Goal: Information Seeking & Learning: Understand process/instructions

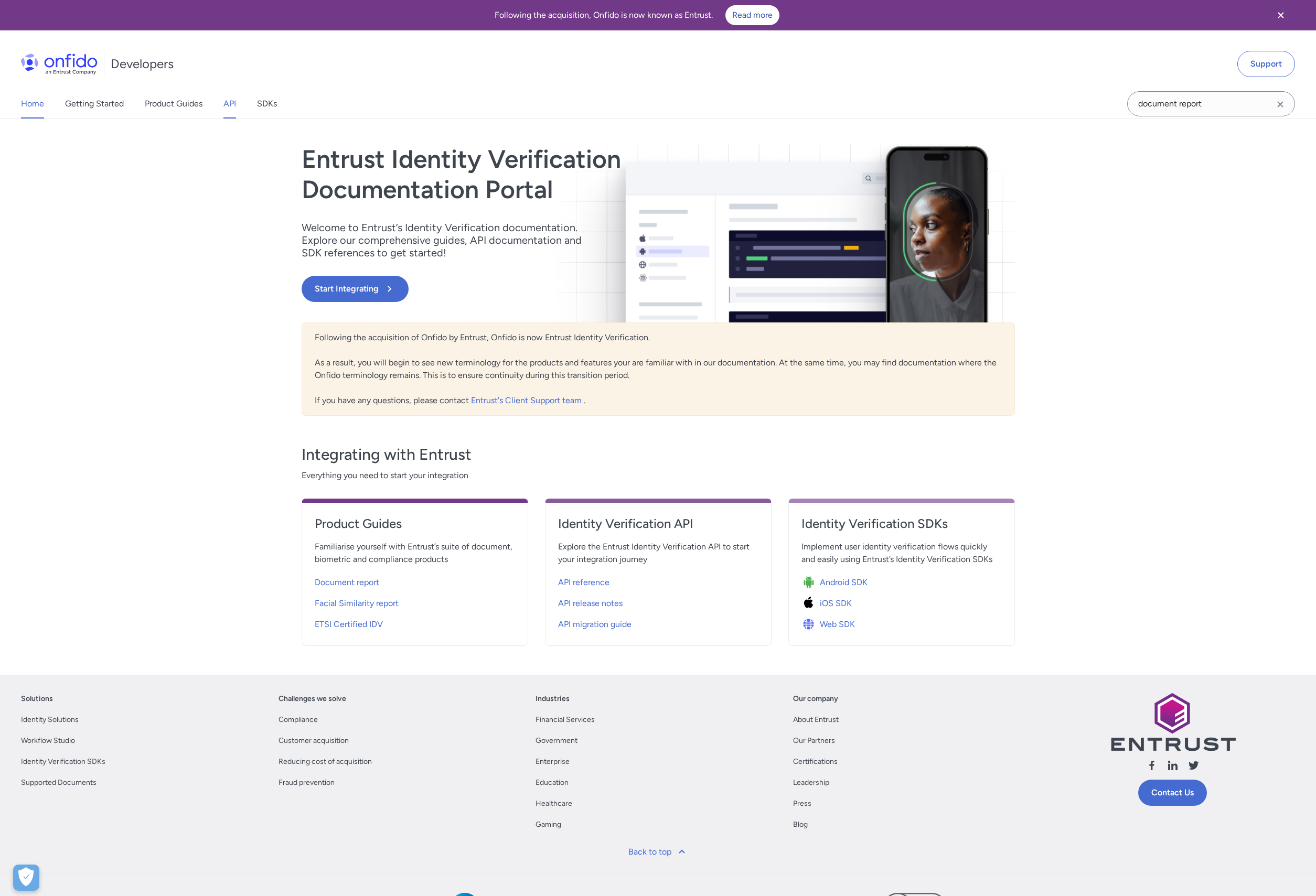
click at [226, 110] on link "API" at bounding box center [229, 103] width 12 height 29
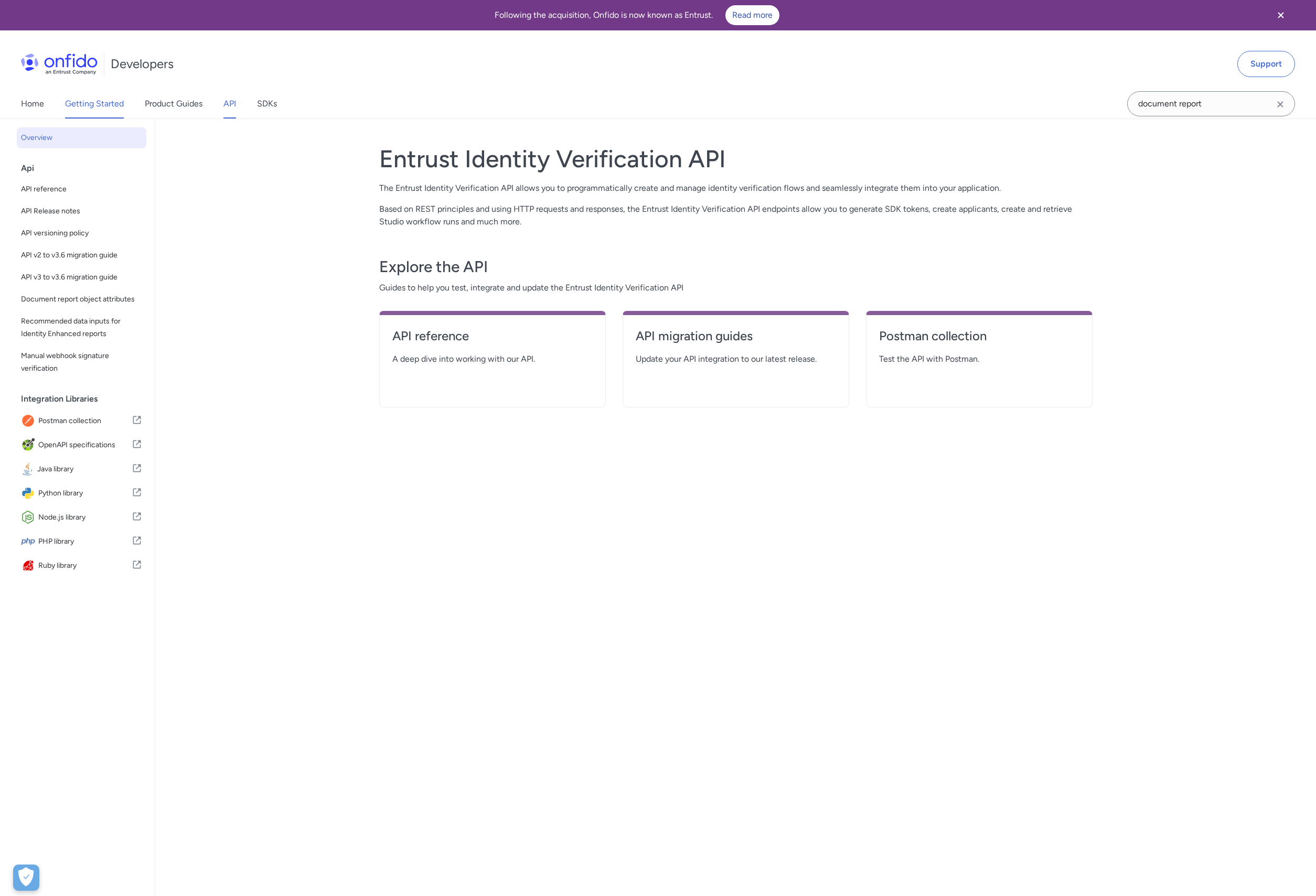
click at [86, 103] on link "Getting Started" at bounding box center [94, 103] width 59 height 29
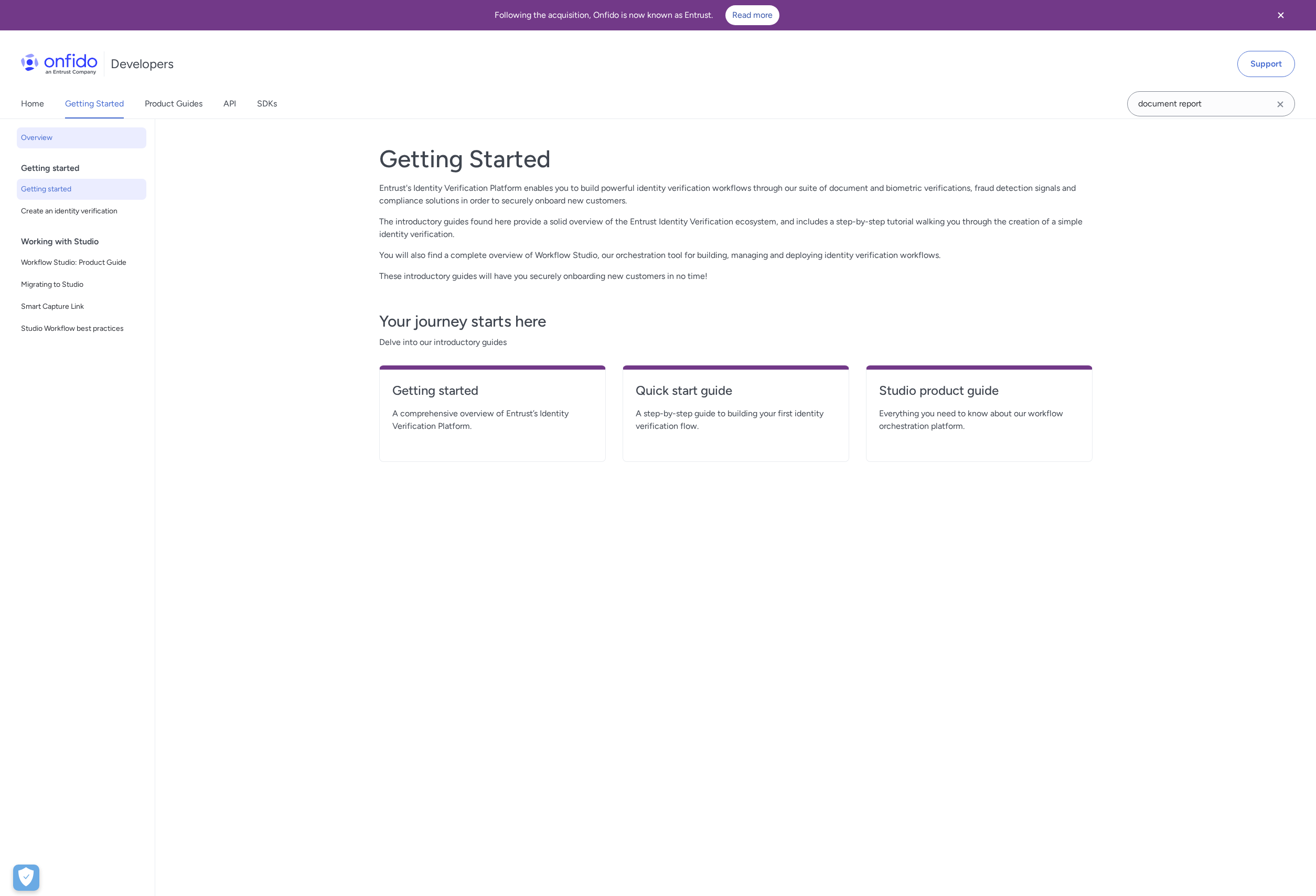
click at [57, 190] on span "Getting started" at bounding box center [81, 189] width 121 height 12
